Goal: Task Accomplishment & Management: Manage account settings

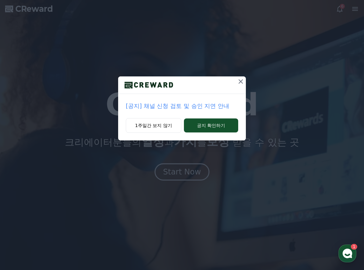
drag, startPoint x: 162, startPoint y: 129, endPoint x: 163, endPoint y: 134, distance: 5.2
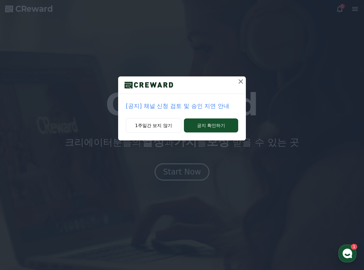
click at [162, 129] on button "1주일간 보지 않기" at bounding box center [153, 125] width 55 height 15
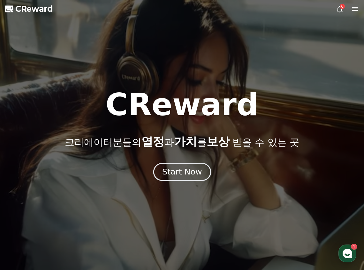
click at [170, 170] on div "Start Now" at bounding box center [182, 172] width 40 height 11
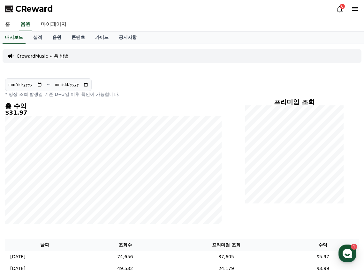
click at [308, 86] on div "프리미엄 조회" at bounding box center [301, 151] width 119 height 151
click at [33, 34] on link "실적" at bounding box center [37, 38] width 19 height 12
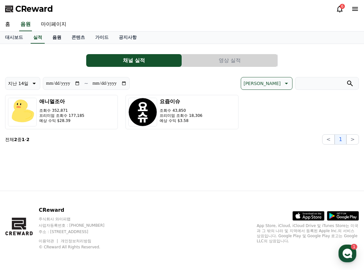
click at [54, 37] on link "음원" at bounding box center [56, 38] width 19 height 12
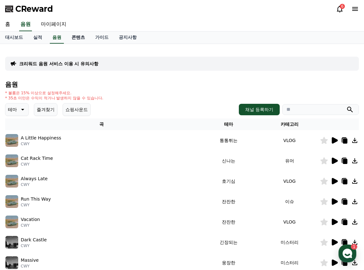
click at [70, 39] on link "콘텐츠" at bounding box center [78, 38] width 24 height 12
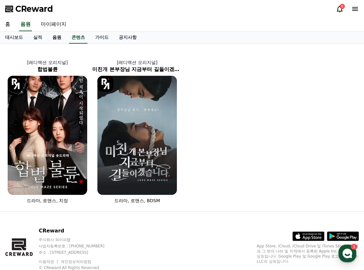
click at [52, 37] on link "음원" at bounding box center [56, 38] width 19 height 12
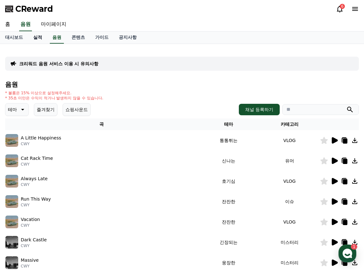
click at [37, 36] on link "실적" at bounding box center [37, 38] width 19 height 12
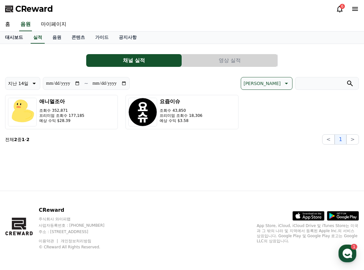
click at [20, 35] on link "대시보드" at bounding box center [14, 38] width 28 height 12
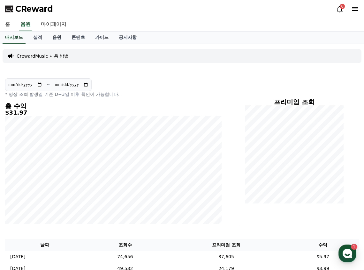
click at [242, 14] on div "CReward 6" at bounding box center [182, 9] width 364 height 18
click at [48, 29] on link "마이페이지" at bounding box center [54, 24] width 36 height 13
select select "**********"
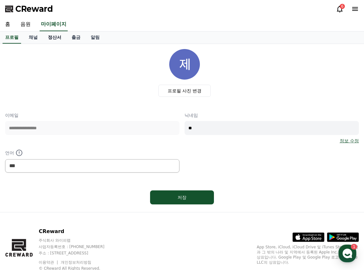
click at [58, 37] on link "정산서" at bounding box center [55, 38] width 24 height 12
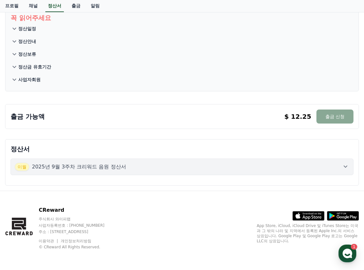
scroll to position [9, 0]
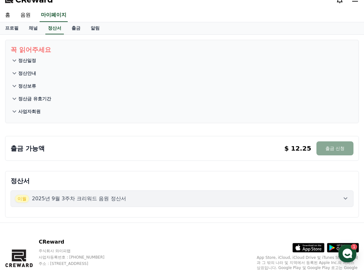
click at [146, 145] on div "출금 가능액 $ 12.25 출금 신청 $ 12.25 출금 신청" at bounding box center [182, 149] width 343 height 14
click at [334, 150] on button "출금 신청" at bounding box center [334, 149] width 37 height 14
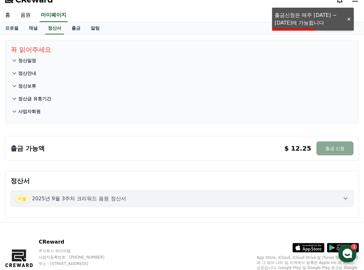
click at [348, 19] on div at bounding box center [348, 19] width 10 height 6
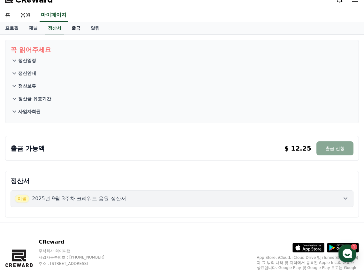
click at [78, 31] on link "출금" at bounding box center [75, 28] width 19 height 12
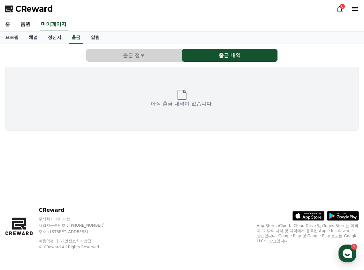
click at [125, 51] on button "출금 정보" at bounding box center [133, 55] width 95 height 13
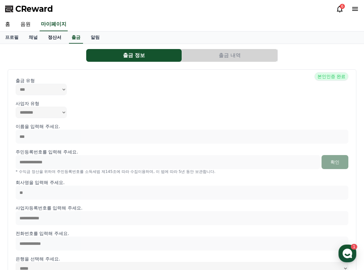
click at [48, 41] on link "정산서" at bounding box center [55, 38] width 24 height 12
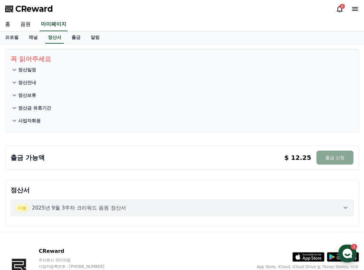
drag, startPoint x: 222, startPoint y: 166, endPoint x: 129, endPoint y: 169, distance: 92.9
click at [222, 166] on div "출금 가능액 $ 12.25 출금 신청 $ 12.25 출금 신청" at bounding box center [181, 157] width 353 height 25
click at [25, 170] on div "출금 가능액 $ 12.25 출금 신청 $ 12.25 출금 신청" at bounding box center [181, 157] width 353 height 25
click at [19, 72] on p "정산일정" at bounding box center [27, 70] width 18 height 6
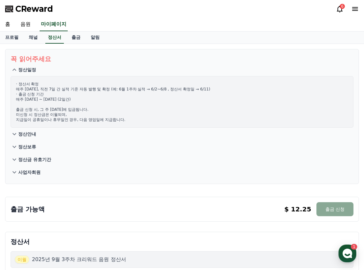
drag, startPoint x: 15, startPoint y: 72, endPoint x: 22, endPoint y: 63, distance: 10.7
click at [15, 72] on icon at bounding box center [15, 70] width 8 height 8
drag, startPoint x: 29, startPoint y: 42, endPoint x: 32, endPoint y: 39, distance: 4.7
click at [29, 42] on link "채널" at bounding box center [33, 38] width 19 height 12
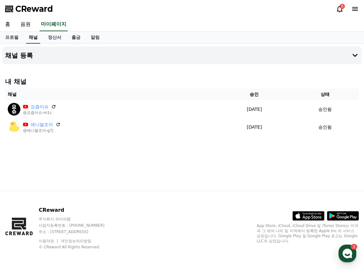
click at [32, 39] on link "채널" at bounding box center [33, 38] width 14 height 12
click at [53, 40] on link "정산서" at bounding box center [55, 38] width 24 height 12
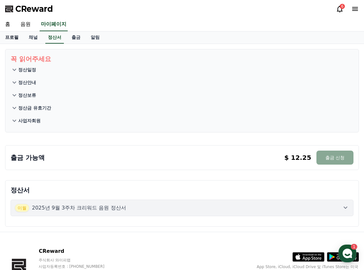
click at [12, 37] on link "프로필" at bounding box center [12, 38] width 24 height 12
select select "**********"
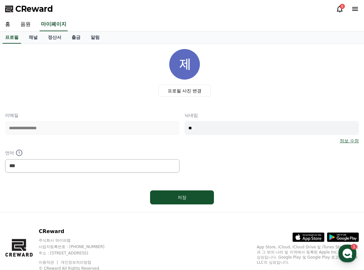
drag, startPoint x: 34, startPoint y: 39, endPoint x: 42, endPoint y: 39, distance: 8.0
click at [34, 39] on link "채널" at bounding box center [33, 38] width 19 height 12
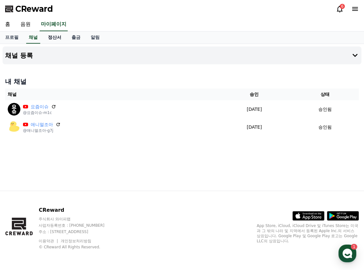
click at [53, 39] on link "정산서" at bounding box center [55, 38] width 24 height 12
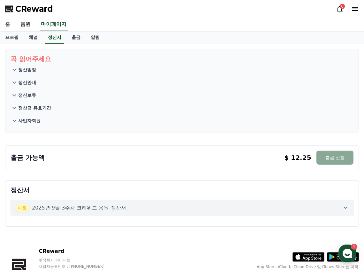
click at [17, 96] on icon at bounding box center [15, 96] width 8 height 8
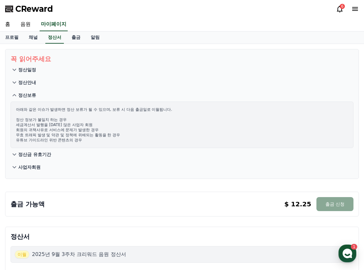
click at [17, 96] on icon at bounding box center [15, 96] width 8 height 8
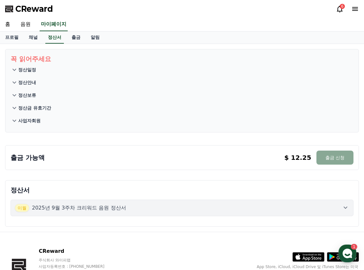
click at [17, 96] on icon at bounding box center [15, 96] width 8 height 8
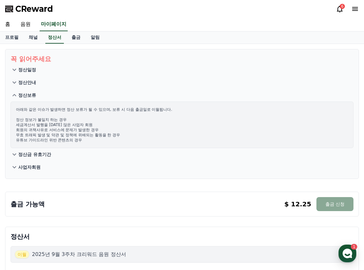
click at [17, 96] on icon at bounding box center [15, 96] width 8 height 8
click at [12, 151] on icon at bounding box center [15, 155] width 8 height 8
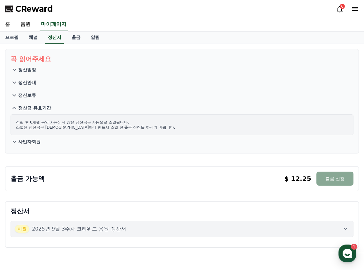
click at [12, 110] on icon at bounding box center [15, 108] width 8 height 8
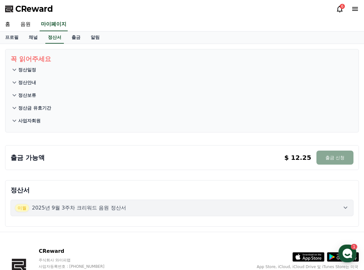
click at [16, 121] on icon at bounding box center [14, 121] width 4 height 2
